Goal: Transaction & Acquisition: Purchase product/service

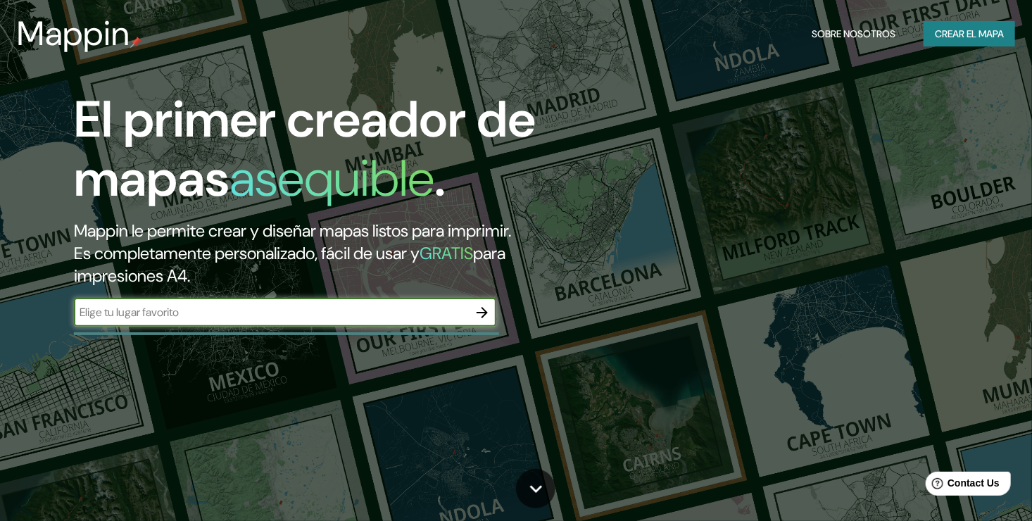
click at [333, 321] on div "​" at bounding box center [285, 313] width 422 height 28
type input "MAZAMITLA [GEOGRAPHIC_DATA]"
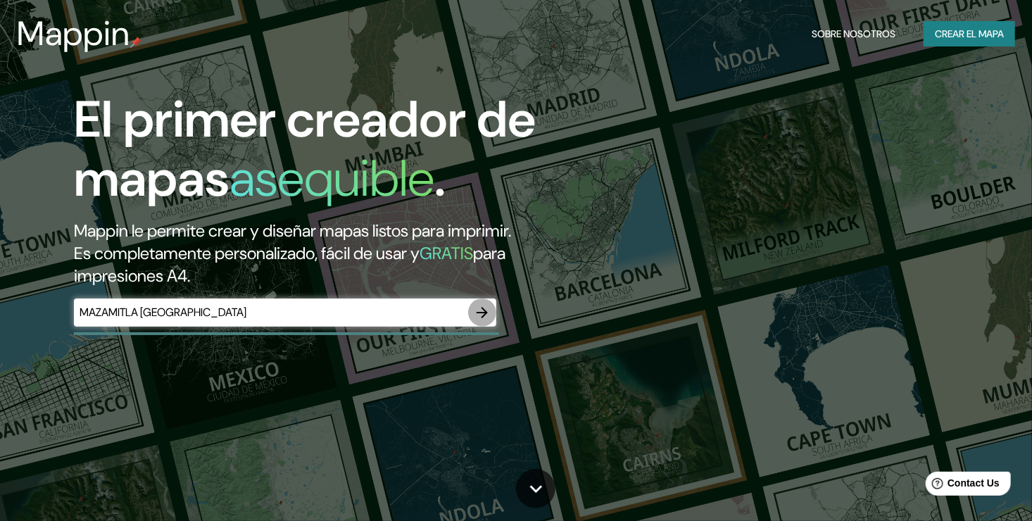
click at [484, 311] on icon "button" at bounding box center [482, 312] width 11 height 11
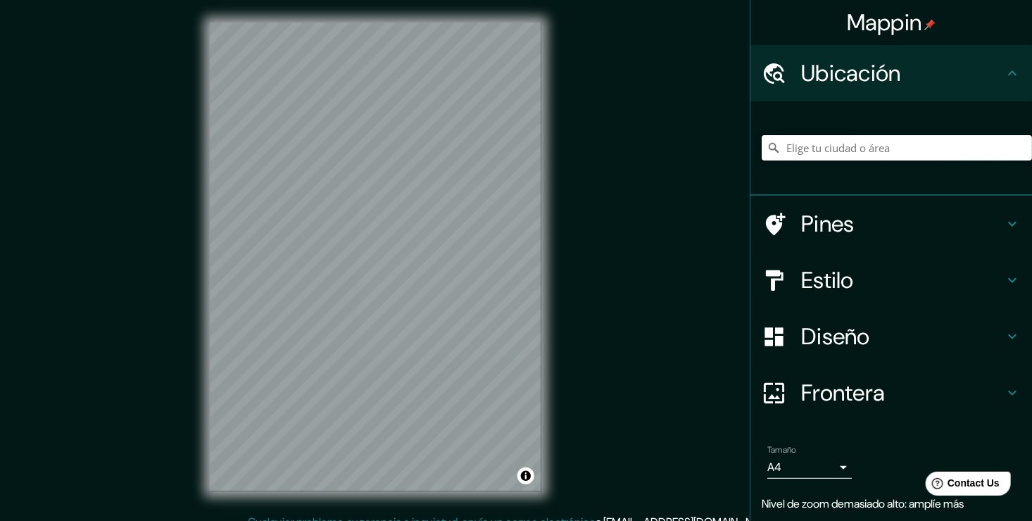
click at [820, 140] on input "Elige tu ciudad o área" at bounding box center [897, 147] width 270 height 25
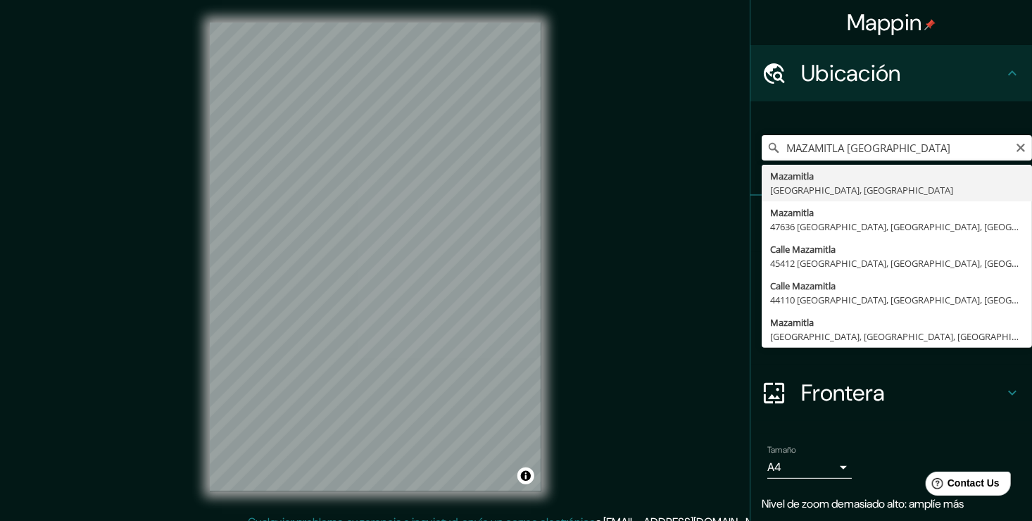
type input "Mazamitla, [GEOGRAPHIC_DATA], [GEOGRAPHIC_DATA]"
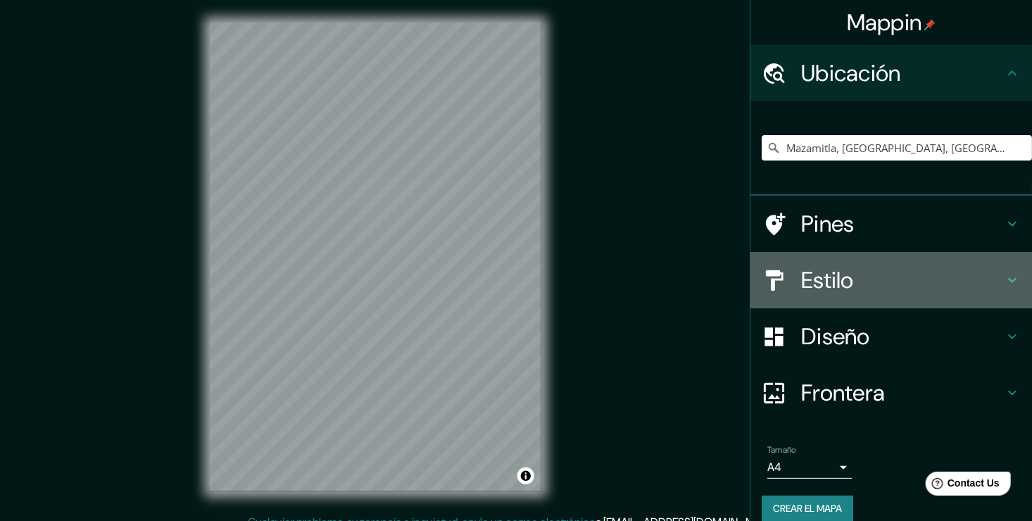
click at [854, 279] on h4 "Estilo" at bounding box center [902, 280] width 203 height 28
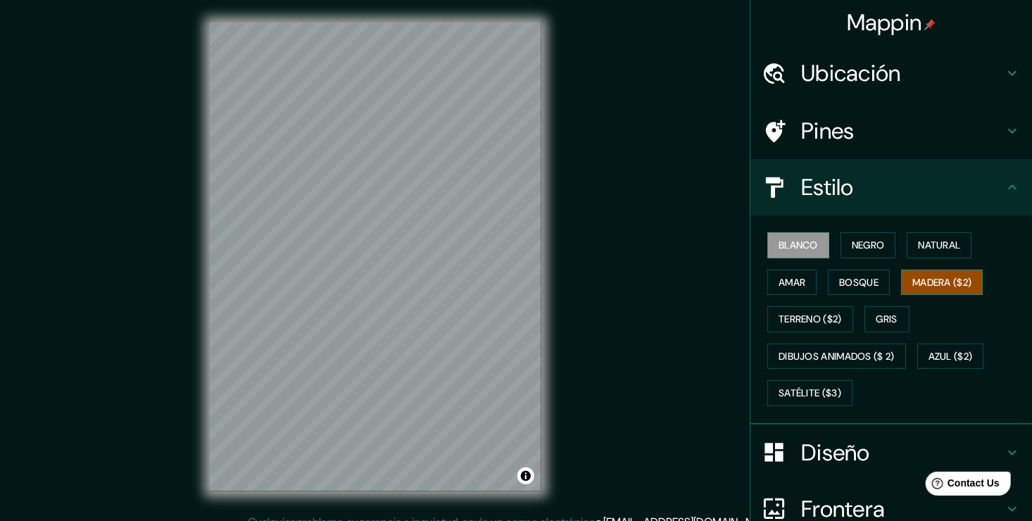
click at [913, 276] on font "Madera ($2)" at bounding box center [942, 283] width 59 height 18
click at [883, 276] on div "Blanco Negro Natural Amar Bosque Madera ($2) Terreno ($2) Gris Dibujos animados…" at bounding box center [897, 319] width 270 height 185
click at [872, 277] on button "Bosque" at bounding box center [859, 283] width 62 height 26
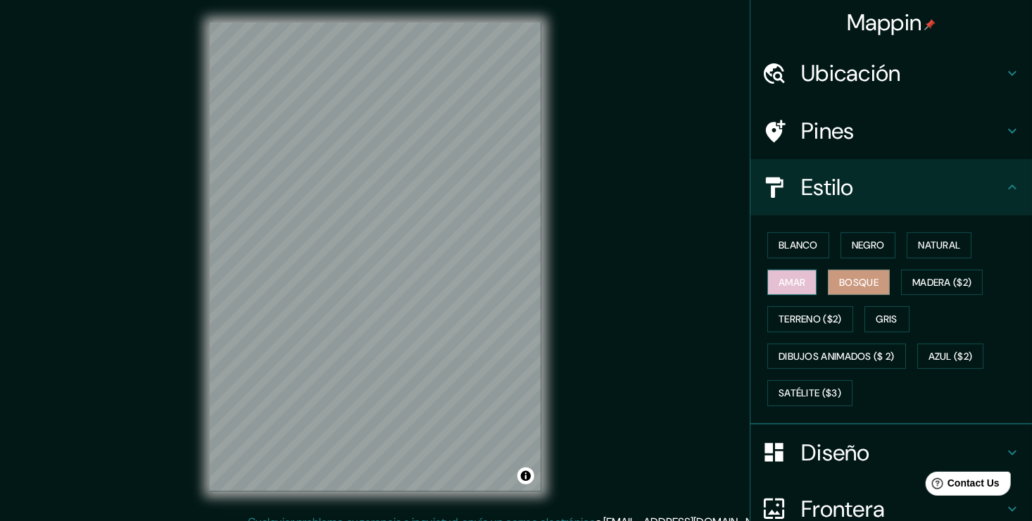
click at [793, 279] on font "Amar" at bounding box center [792, 283] width 27 height 18
click at [806, 318] on font "Terreno ($2)" at bounding box center [810, 320] width 63 height 18
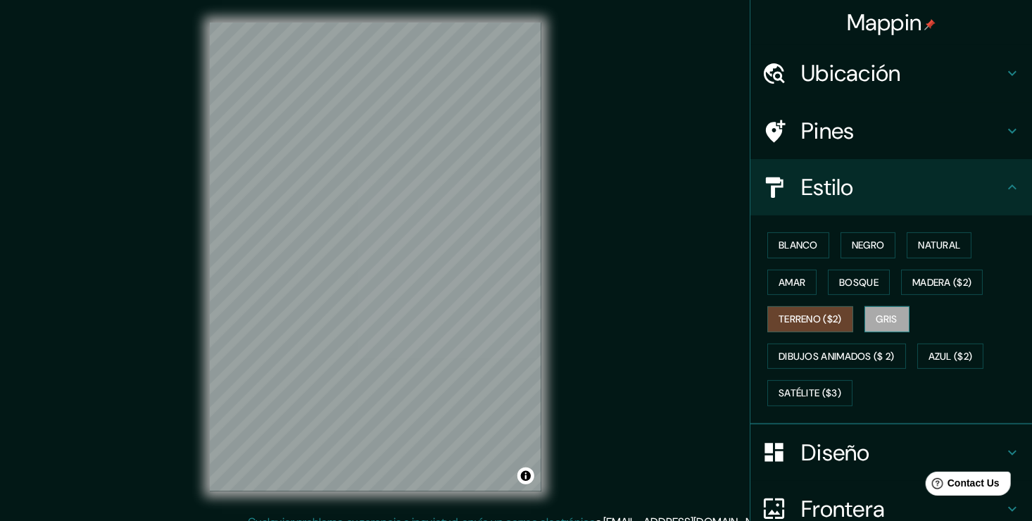
click at [891, 311] on font "Gris" at bounding box center [887, 320] width 21 height 18
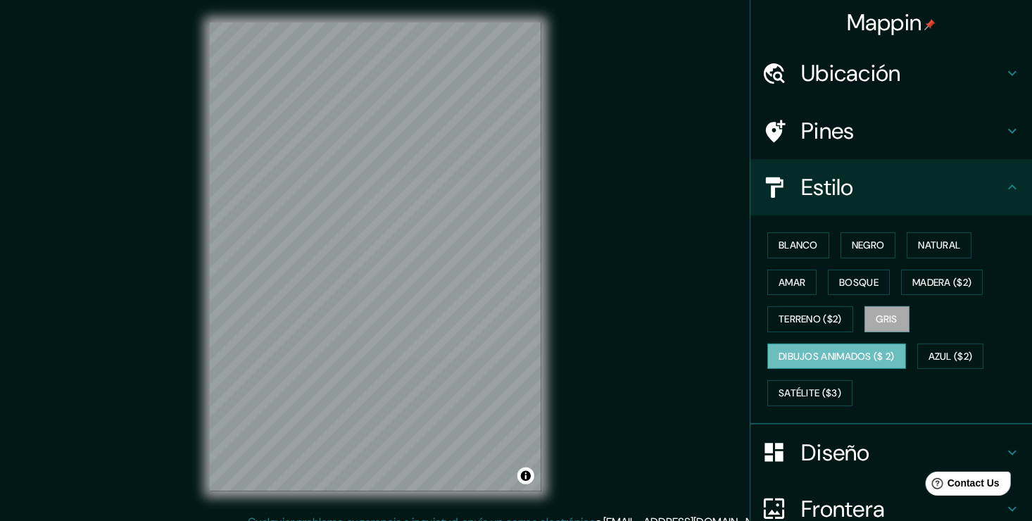
click at [820, 348] on font "Dibujos animados ($ 2)" at bounding box center [837, 357] width 116 height 18
click at [867, 321] on button "Gris" at bounding box center [887, 319] width 45 height 26
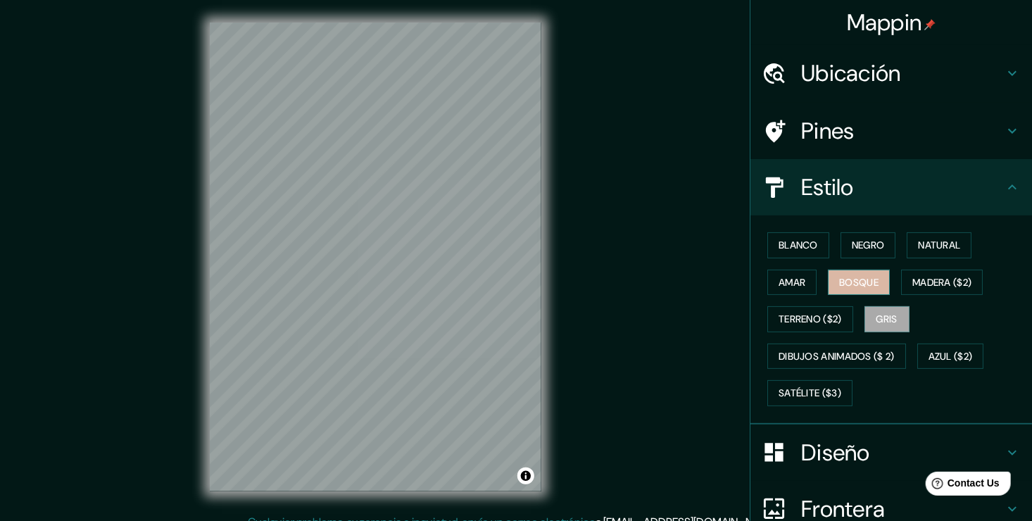
click at [866, 286] on font "Bosque" at bounding box center [858, 283] width 39 height 18
click at [925, 287] on font "Madera ($2)" at bounding box center [942, 283] width 59 height 18
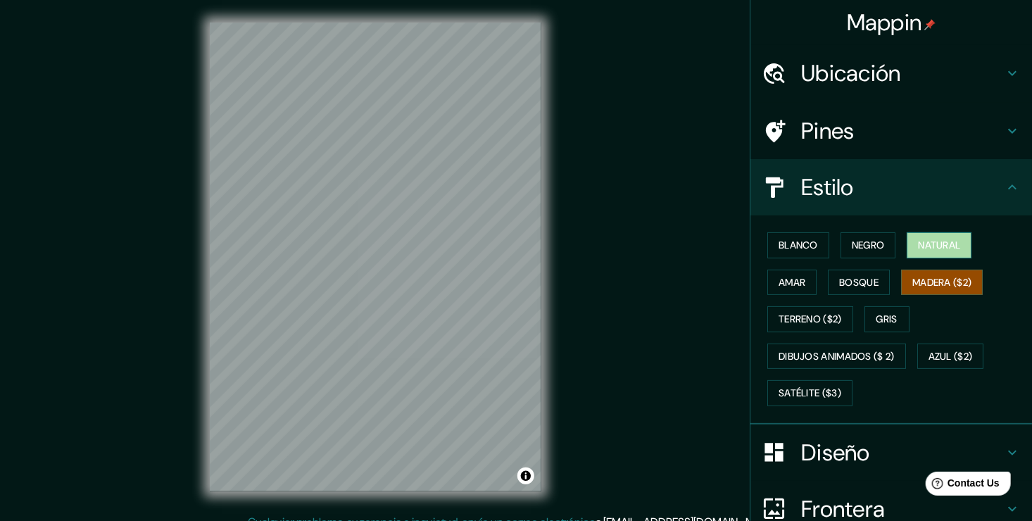
click at [922, 251] on font "Natural" at bounding box center [939, 246] width 42 height 18
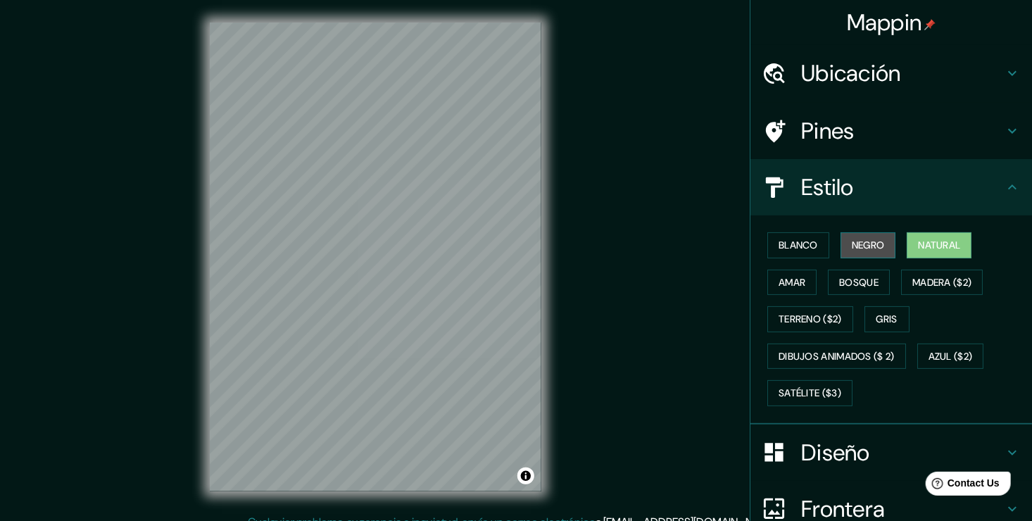
click at [865, 252] on font "Negro" at bounding box center [868, 246] width 33 height 18
click at [806, 248] on font "Blanco" at bounding box center [798, 246] width 39 height 18
click at [942, 268] on div "Blanco Negro Natural Amar Bosque Madera ($2) Terreno ($2) Gris Dibujos animados…" at bounding box center [897, 319] width 270 height 185
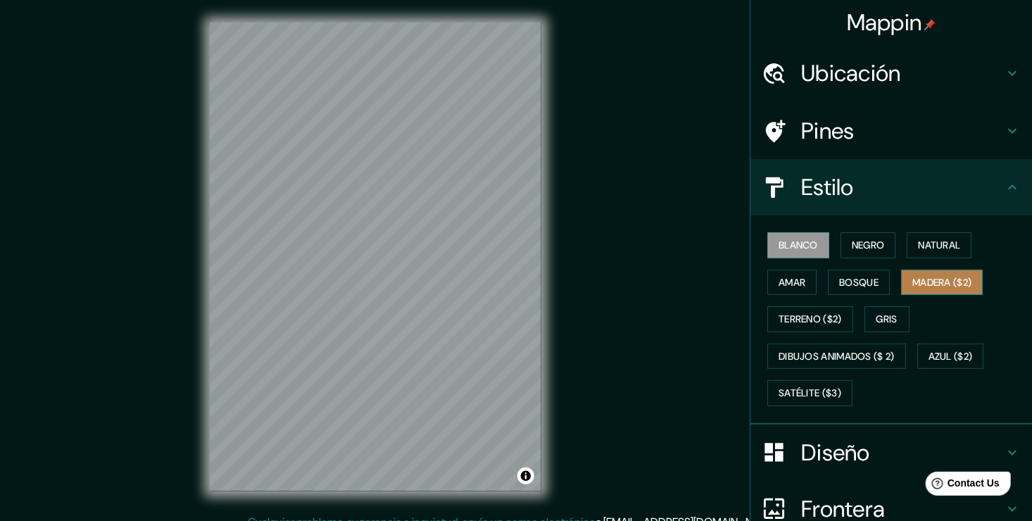
click at [932, 279] on font "Madera ($2)" at bounding box center [942, 283] width 59 height 18
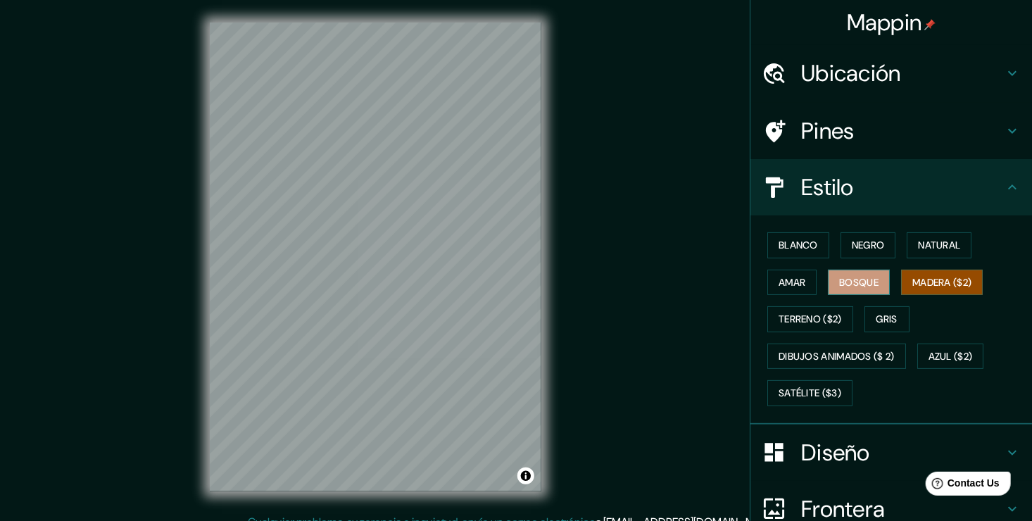
click at [839, 280] on font "Bosque" at bounding box center [858, 283] width 39 height 18
click at [1004, 130] on icon at bounding box center [1012, 131] width 17 height 17
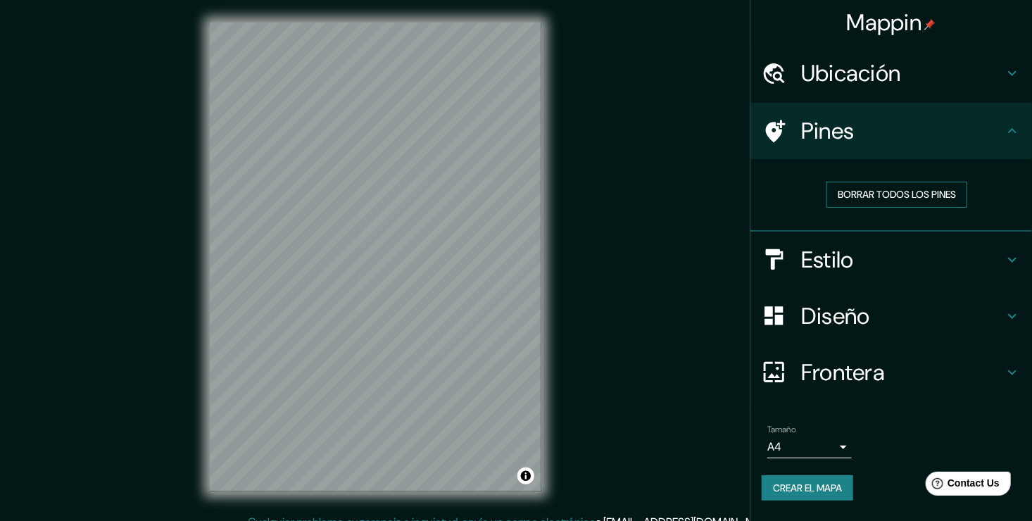
click at [913, 200] on font "Borrar todos los pines" at bounding box center [897, 195] width 118 height 18
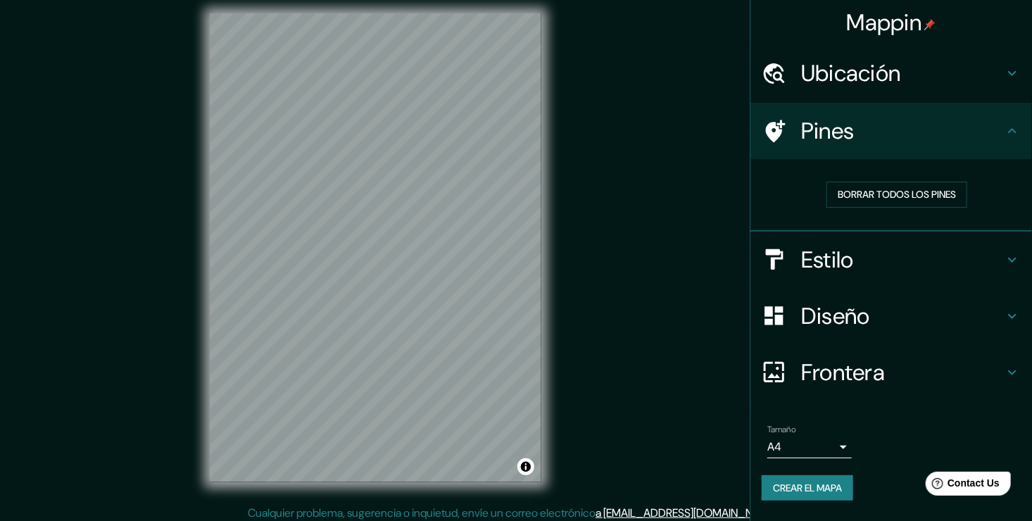
scroll to position [15, 0]
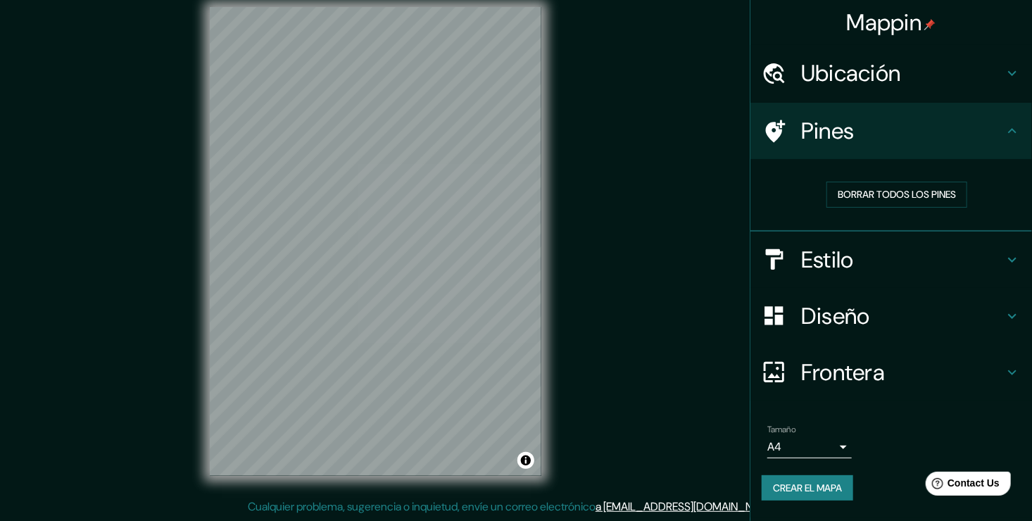
click at [1011, 313] on icon at bounding box center [1012, 316] width 17 height 17
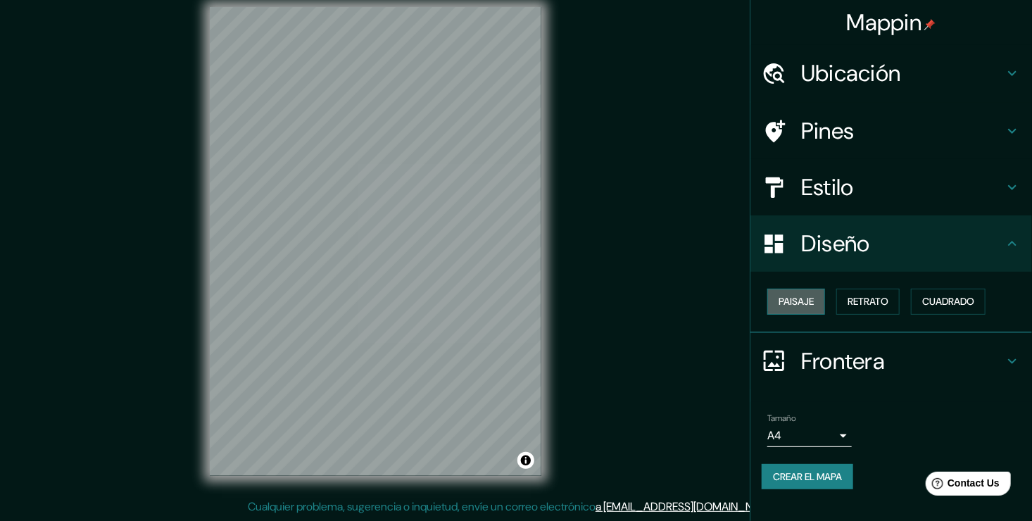
click at [806, 301] on font "Paisaje" at bounding box center [796, 302] width 35 height 18
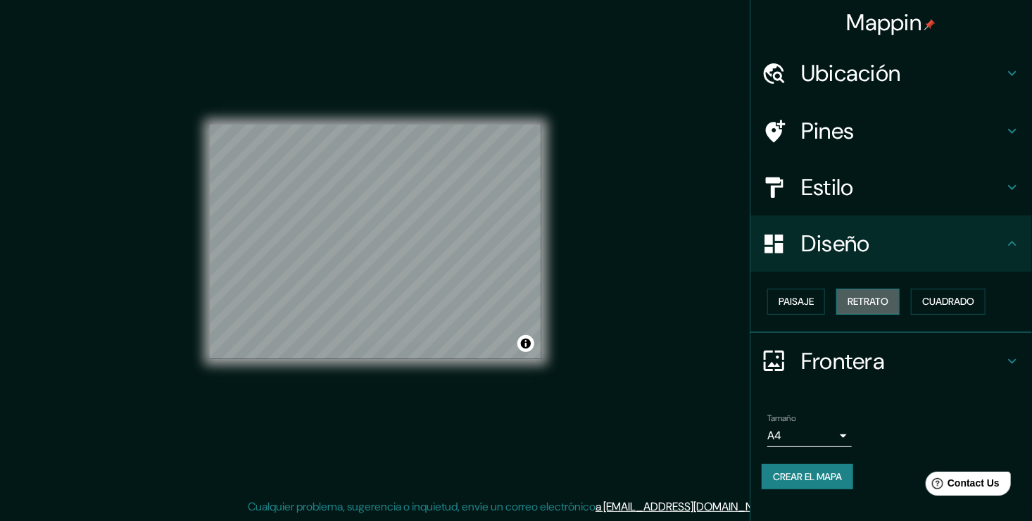
click at [893, 304] on button "Retrato" at bounding box center [867, 302] width 63 height 26
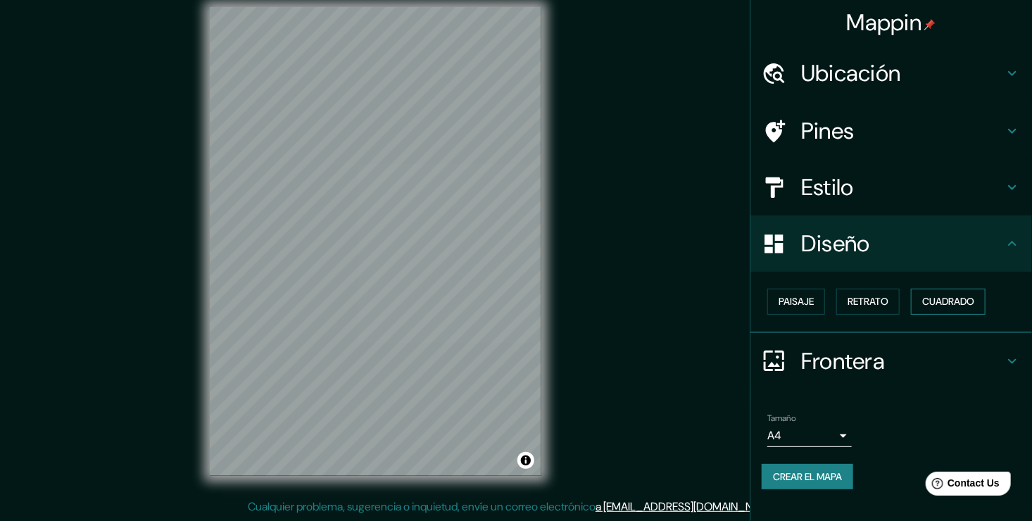
click at [973, 301] on font "Cuadrado" at bounding box center [948, 302] width 52 height 18
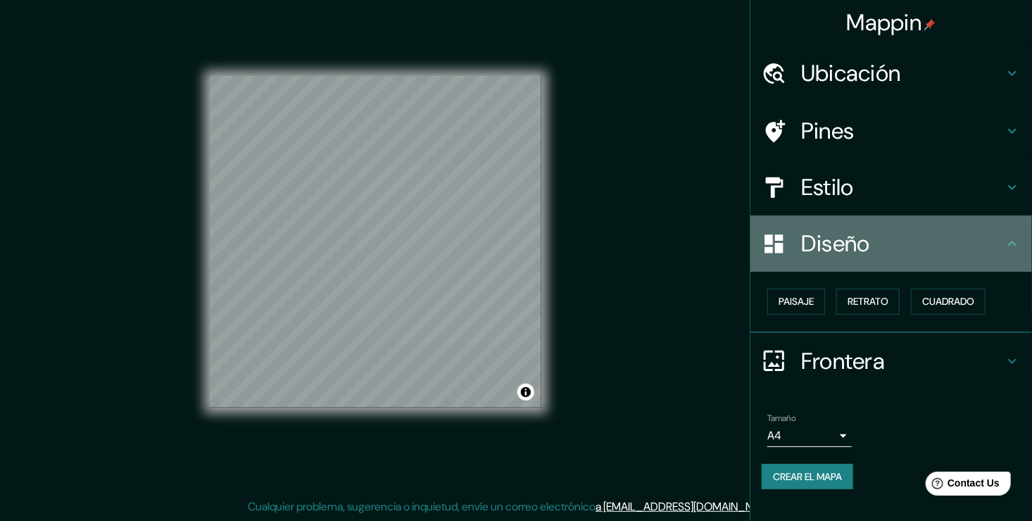
click at [1015, 238] on icon at bounding box center [1012, 243] width 17 height 17
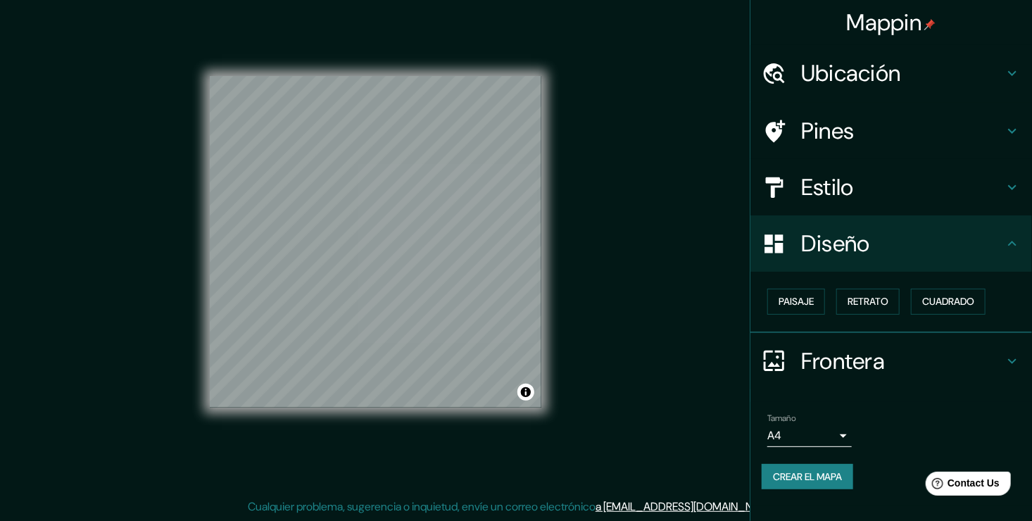
click at [1012, 346] on div "Frontera" at bounding box center [892, 361] width 282 height 56
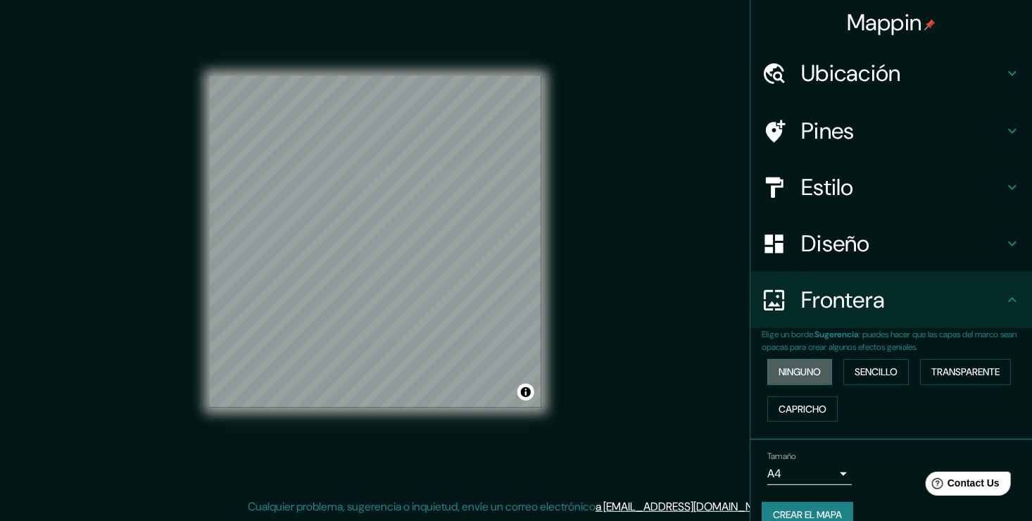
click at [795, 377] on font "Ninguno" at bounding box center [800, 372] width 42 height 18
click at [861, 373] on font "Sencillo" at bounding box center [876, 372] width 43 height 18
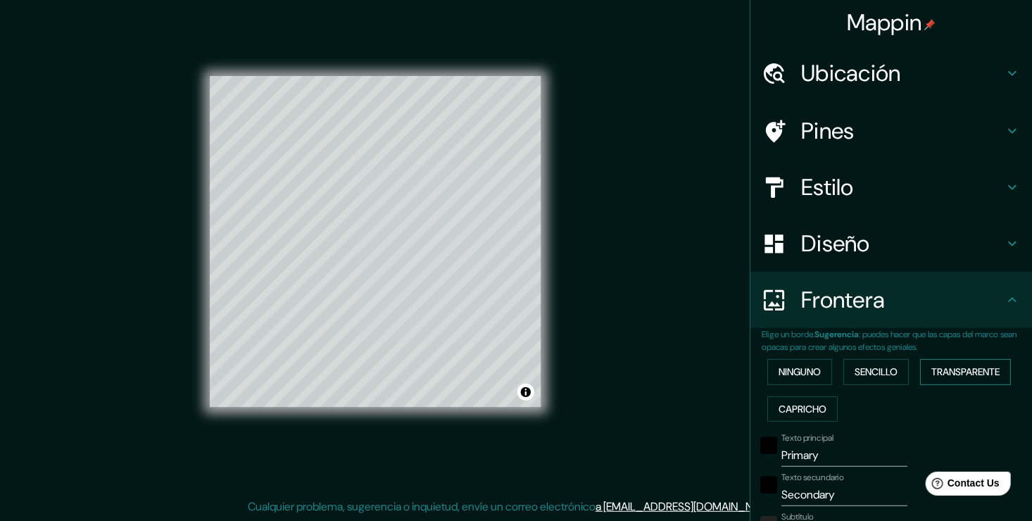
click at [965, 377] on font "Transparente" at bounding box center [966, 372] width 68 height 18
click at [779, 415] on font "Capricho" at bounding box center [803, 410] width 48 height 18
click at [780, 371] on font "Ninguno" at bounding box center [800, 372] width 42 height 18
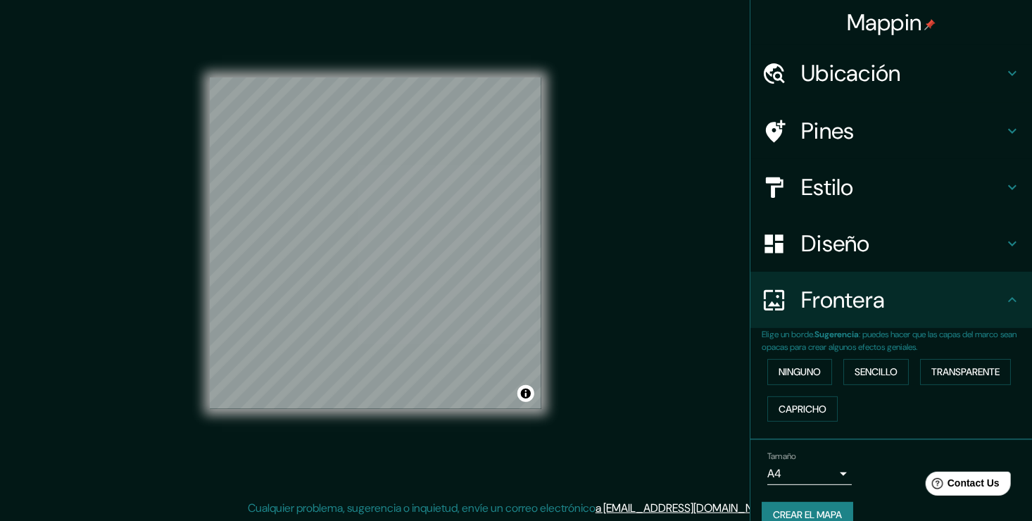
scroll to position [0, 0]
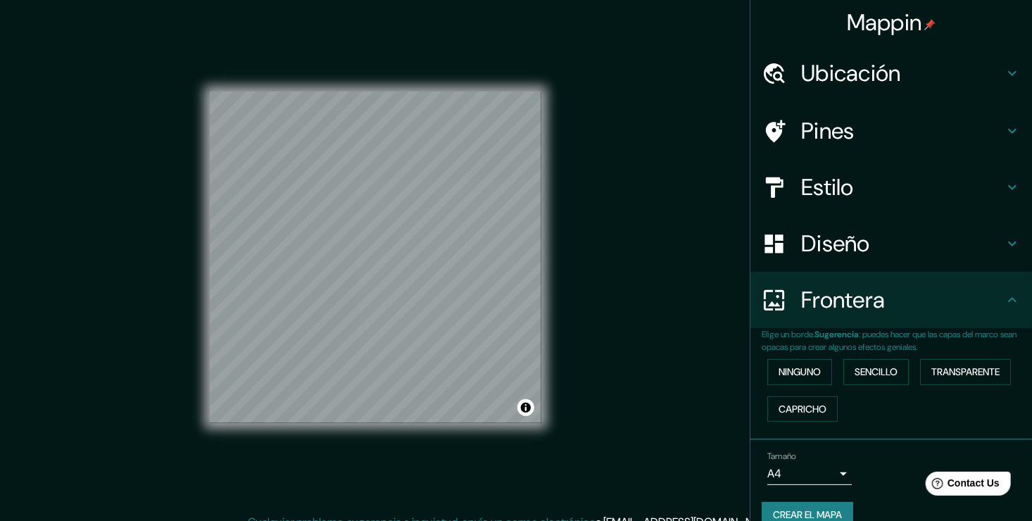
click at [882, 81] on h4 "Ubicación" at bounding box center [902, 73] width 203 height 28
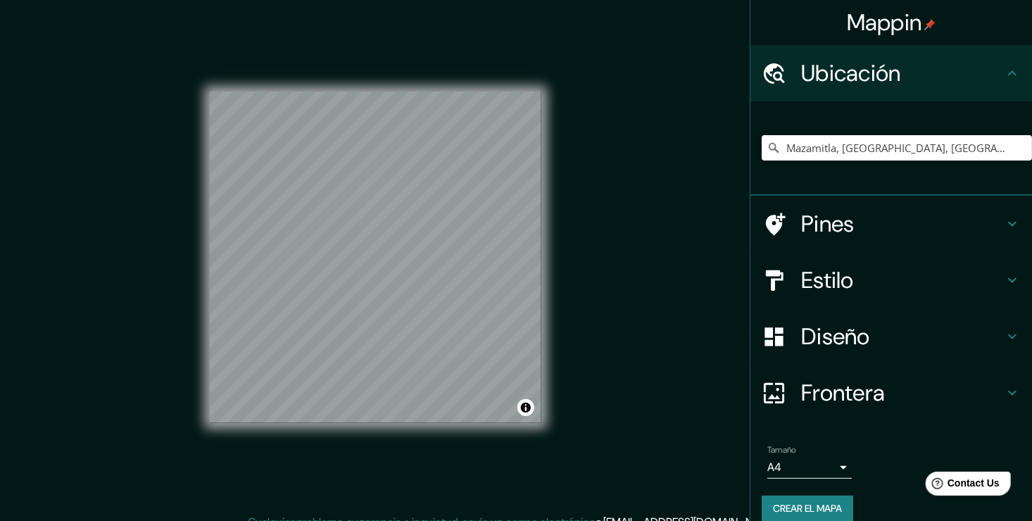
click at [727, 251] on div "Mappin Ubicación Mazamitla, [GEOGRAPHIC_DATA], [GEOGRAPHIC_DATA] Pines Estilo D…" at bounding box center [516, 268] width 1032 height 537
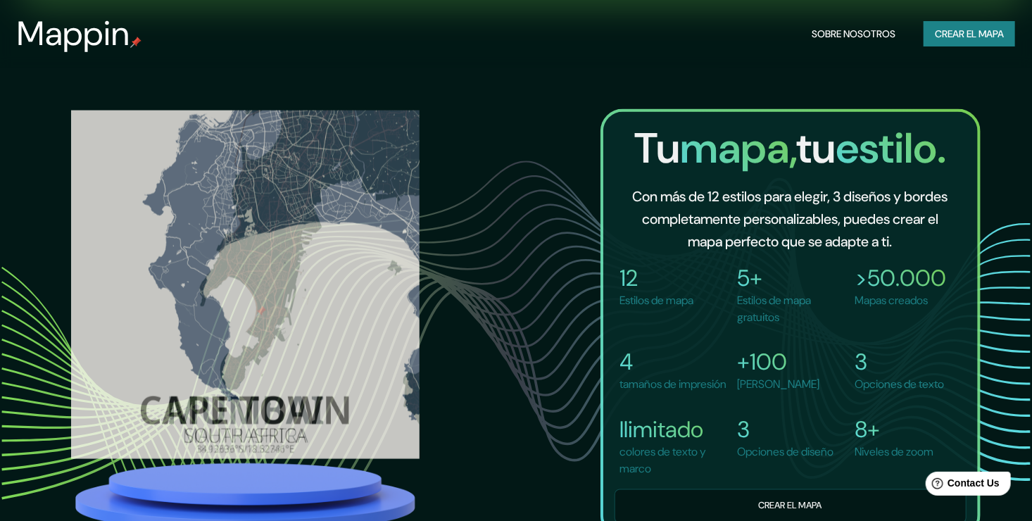
scroll to position [1056, 0]
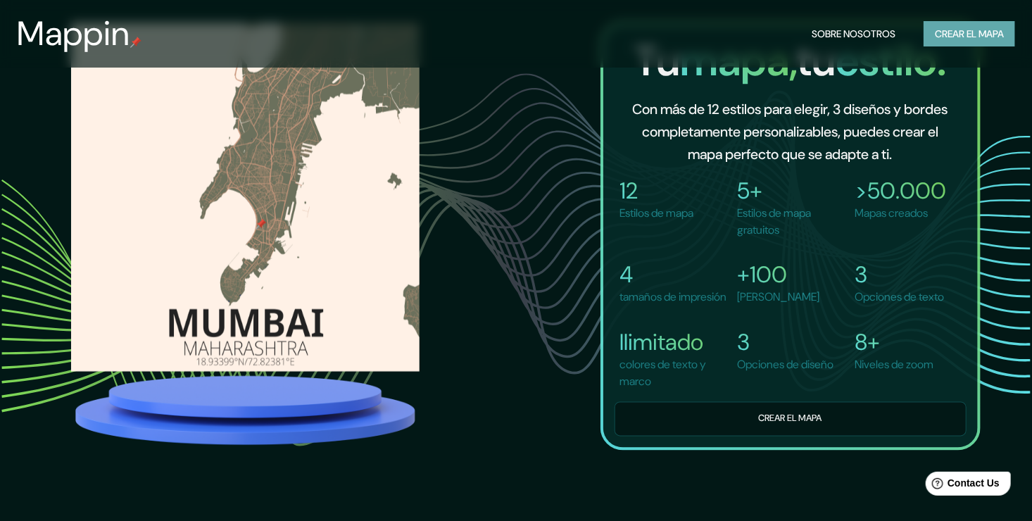
click at [965, 37] on font "Crear el mapa" at bounding box center [969, 34] width 69 height 18
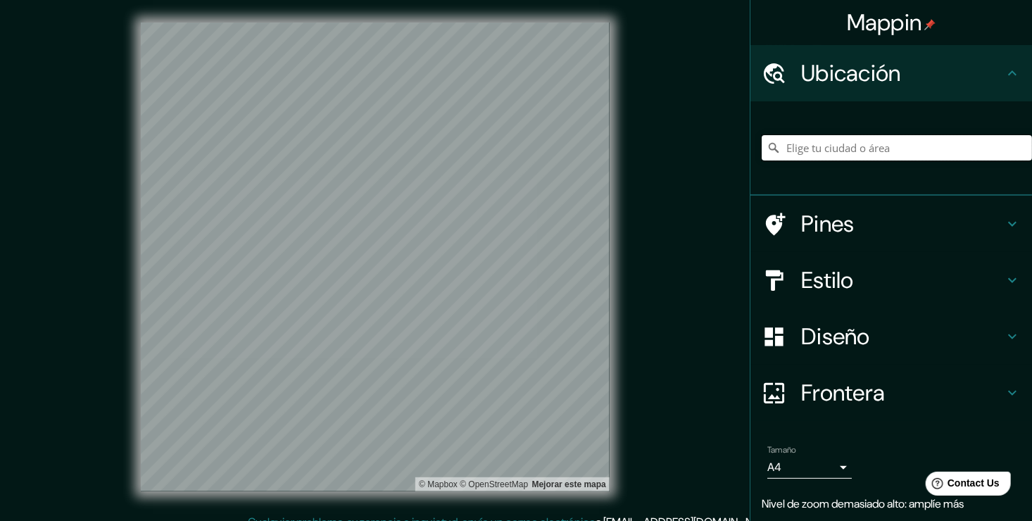
click at [815, 149] on input "Elige tu ciudad o área" at bounding box center [897, 147] width 270 height 25
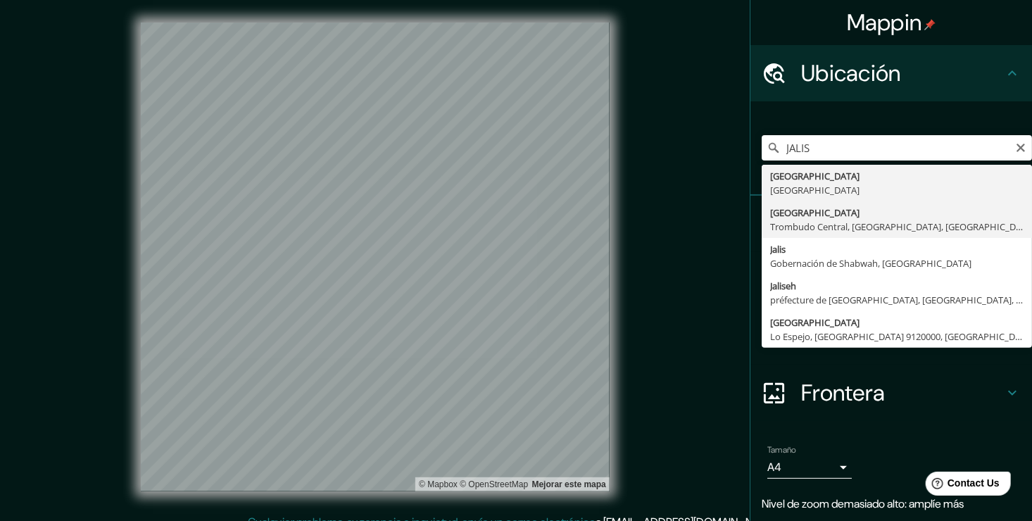
type input "[GEOGRAPHIC_DATA], [GEOGRAPHIC_DATA], [GEOGRAPHIC_DATA], [GEOGRAPHIC_DATA]"
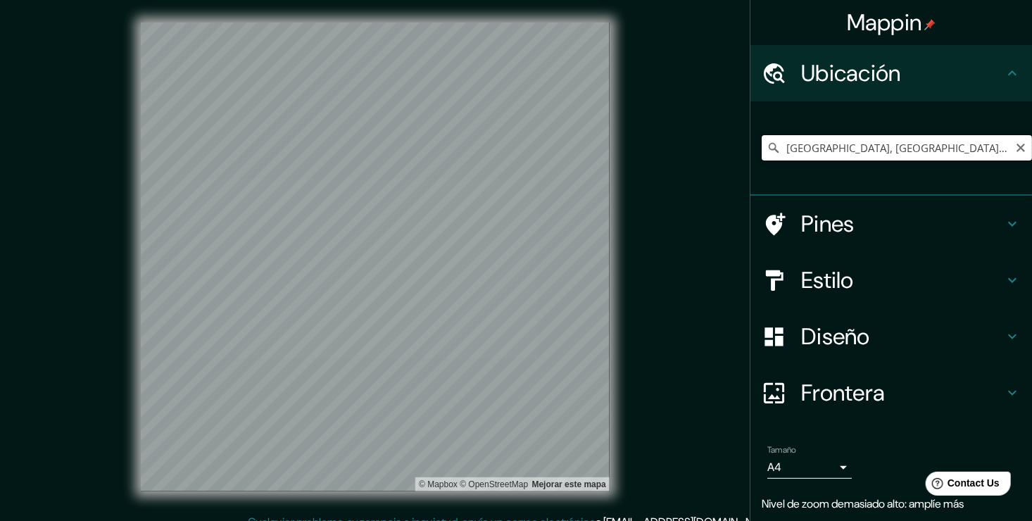
scroll to position [0, 15]
drag, startPoint x: 809, startPoint y: 146, endPoint x: 1016, endPoint y: 145, distance: 207.0
click at [1016, 145] on input "[GEOGRAPHIC_DATA], [GEOGRAPHIC_DATA], [GEOGRAPHIC_DATA], [GEOGRAPHIC_DATA]" at bounding box center [897, 147] width 270 height 25
click at [1015, 149] on icon "Claro" at bounding box center [1020, 147] width 11 height 11
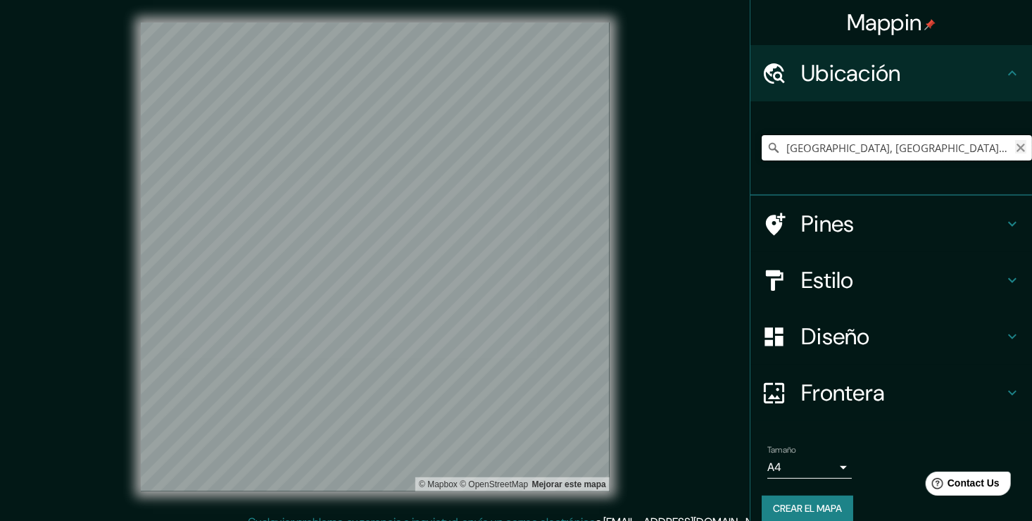
type input "[GEOGRAPHIC_DATA], [GEOGRAPHIC_DATA], [GEOGRAPHIC_DATA], [GEOGRAPHIC_DATA]"
click at [1015, 142] on icon "Claro" at bounding box center [1020, 147] width 11 height 11
click at [918, 78] on h4 "Ubicación" at bounding box center [902, 73] width 203 height 28
click at [777, 147] on input "[GEOGRAPHIC_DATA], [GEOGRAPHIC_DATA]" at bounding box center [897, 147] width 270 height 25
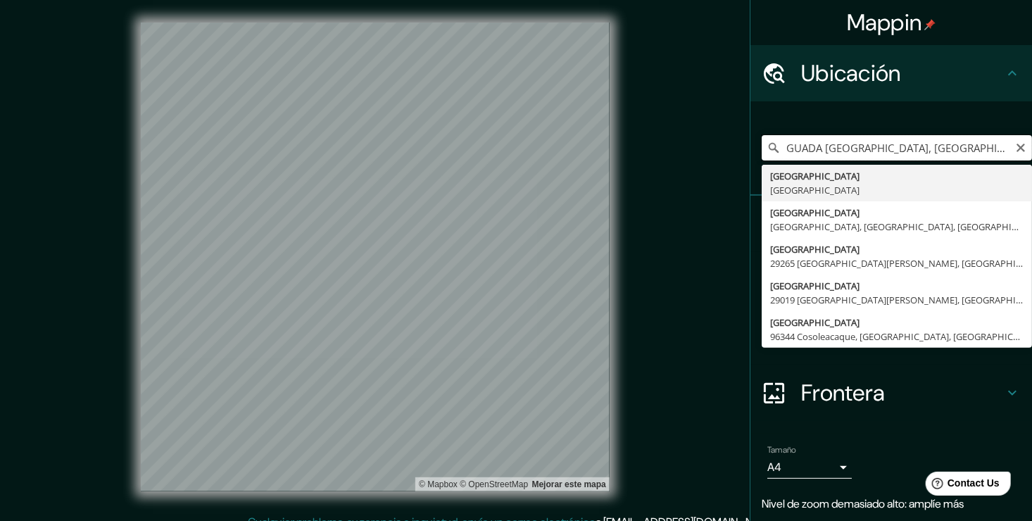
click at [811, 144] on input "GUADA [GEOGRAPHIC_DATA], [GEOGRAPHIC_DATA]" at bounding box center [897, 147] width 270 height 25
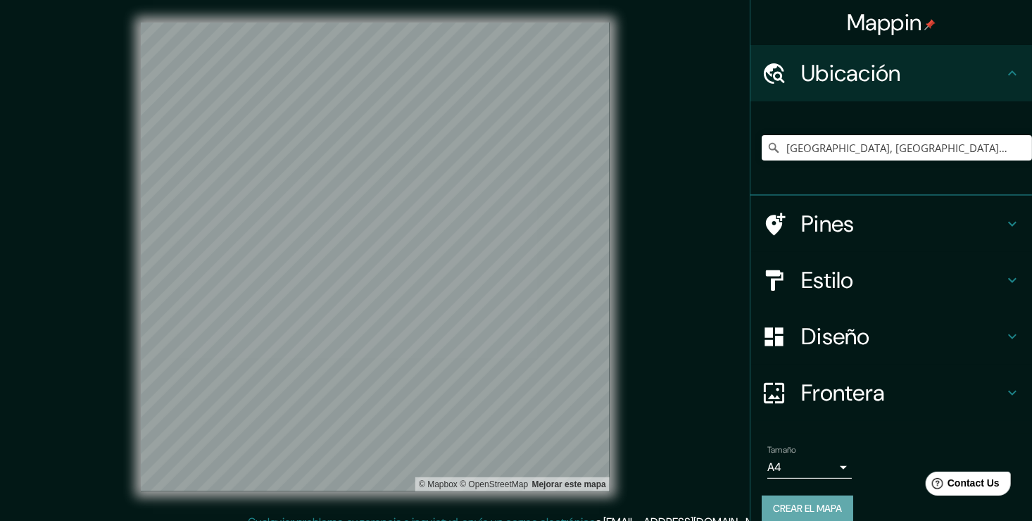
click at [817, 512] on font "Crear el mapa" at bounding box center [807, 509] width 69 height 18
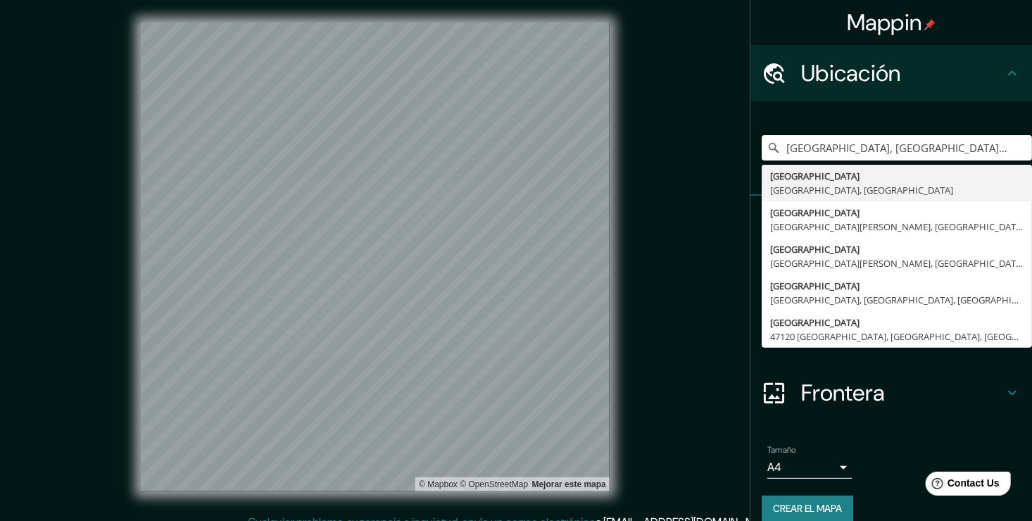
drag, startPoint x: 924, startPoint y: 149, endPoint x: 750, endPoint y: 156, distance: 174.0
click at [751, 156] on div "[GEOGRAPHIC_DATA], [GEOGRAPHIC_DATA], [GEOGRAPHIC_DATA] [GEOGRAPHIC_DATA] [GEOG…" at bounding box center [892, 148] width 282 height 94
click at [834, 151] on input "[GEOGRAPHIC_DATA], [GEOGRAPHIC_DATA], [GEOGRAPHIC_DATA]" at bounding box center [897, 147] width 270 height 25
drag, startPoint x: 836, startPoint y: 151, endPoint x: 775, endPoint y: 153, distance: 62.0
click at [775, 153] on input "[GEOGRAPHIC_DATA], [GEOGRAPHIC_DATA], [GEOGRAPHIC_DATA]" at bounding box center [897, 147] width 270 height 25
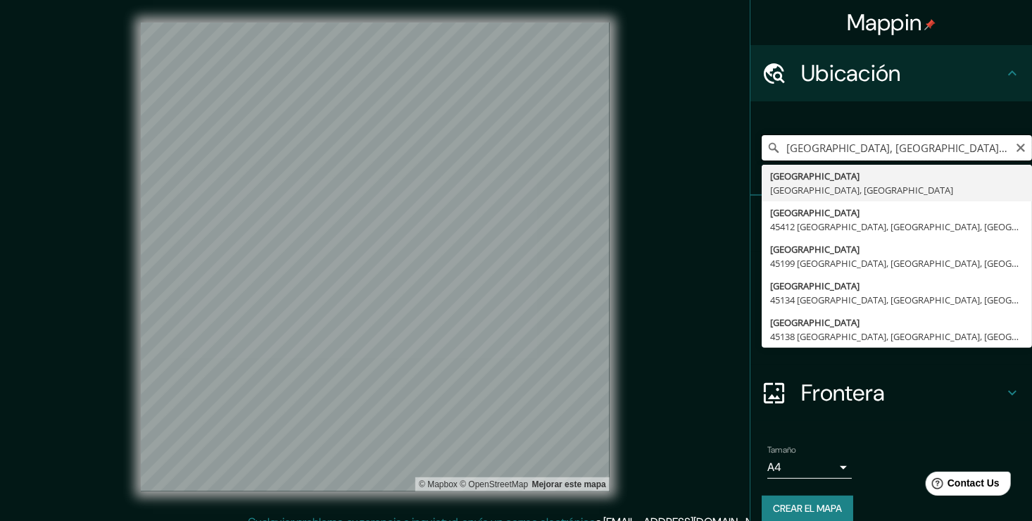
drag, startPoint x: 939, startPoint y: 145, endPoint x: 739, endPoint y: 155, distance: 200.2
click at [751, 155] on div "[GEOGRAPHIC_DATA] [GEOGRAPHIC_DATA], [GEOGRAPHIC_DATA], México [STREET_ADDRESS]" at bounding box center [892, 148] width 282 height 94
paste input "La Gloria, 49500 Mazamitla, Jal. 19.917173, -103.018108"
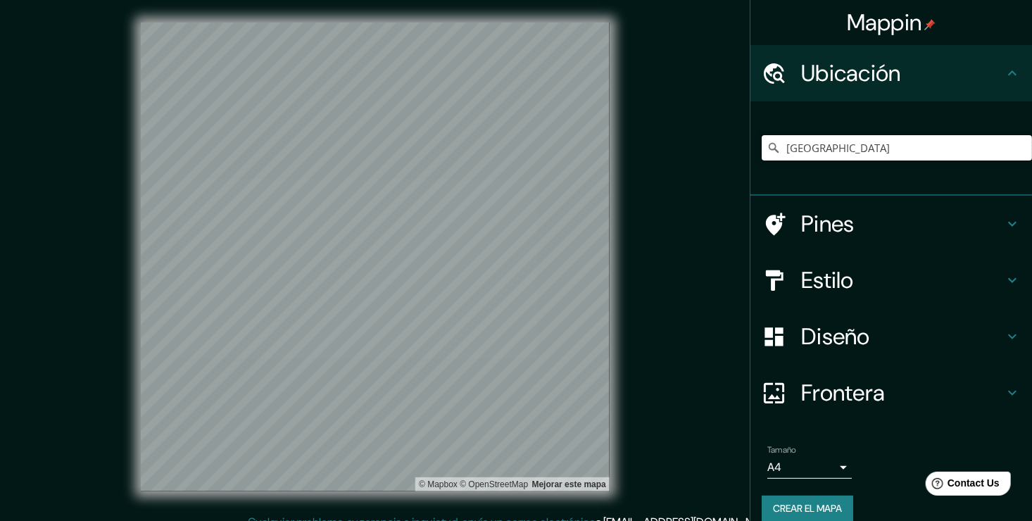
type input "[GEOGRAPHIC_DATA]"
